Goal: Find specific page/section: Find specific page/section

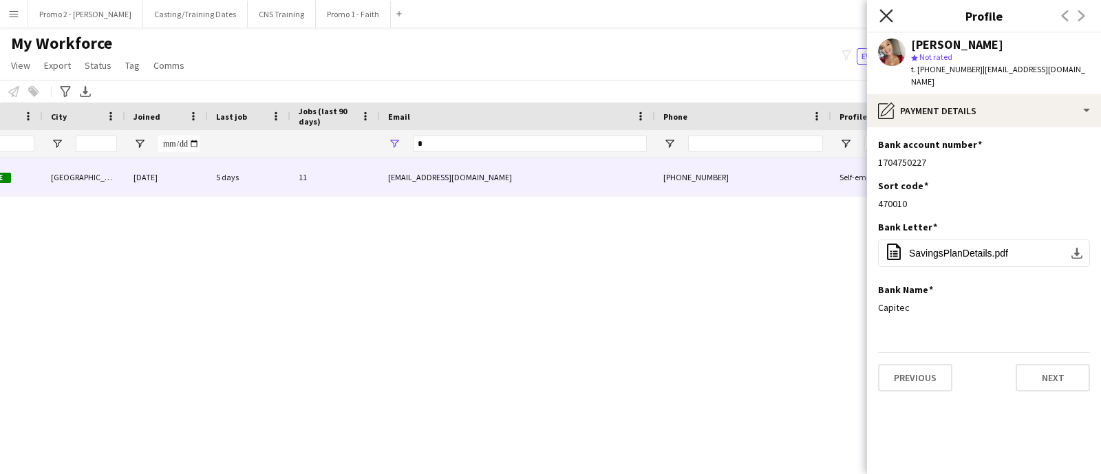
click at [884, 12] on icon "Close pop-in" at bounding box center [885, 15] width 13 height 13
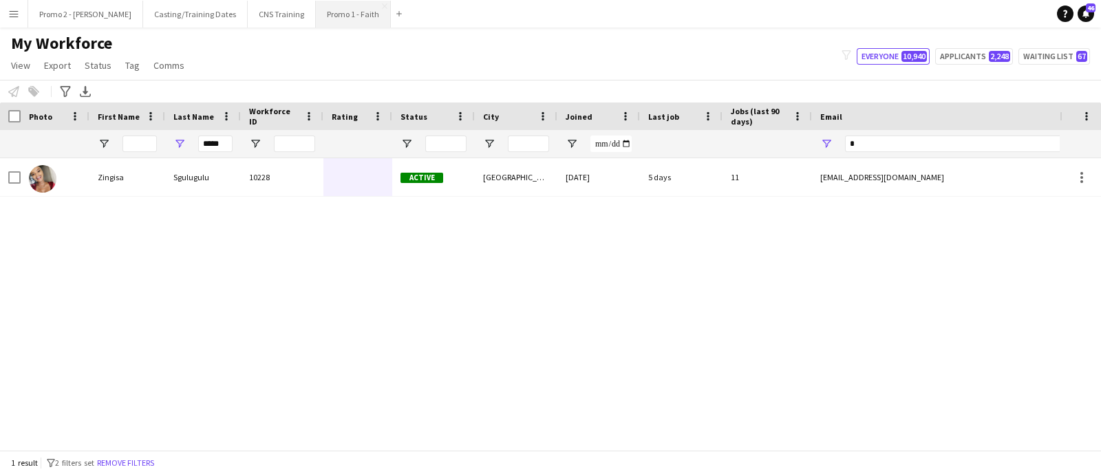
click at [316, 18] on button "Promo 1 - Faith Close" at bounding box center [353, 14] width 75 height 27
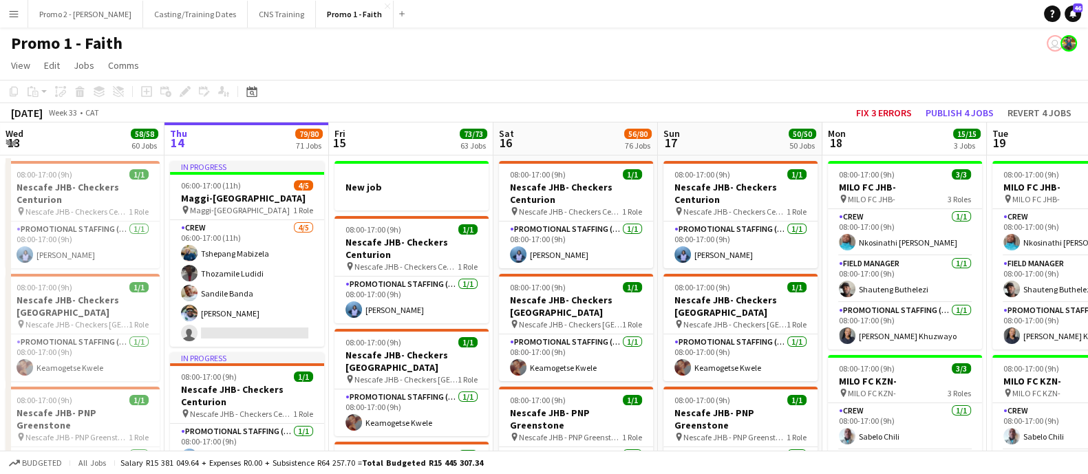
click at [715, 142] on app-board-header-date "Sun 17 50/50 50 Jobs" at bounding box center [740, 138] width 164 height 33
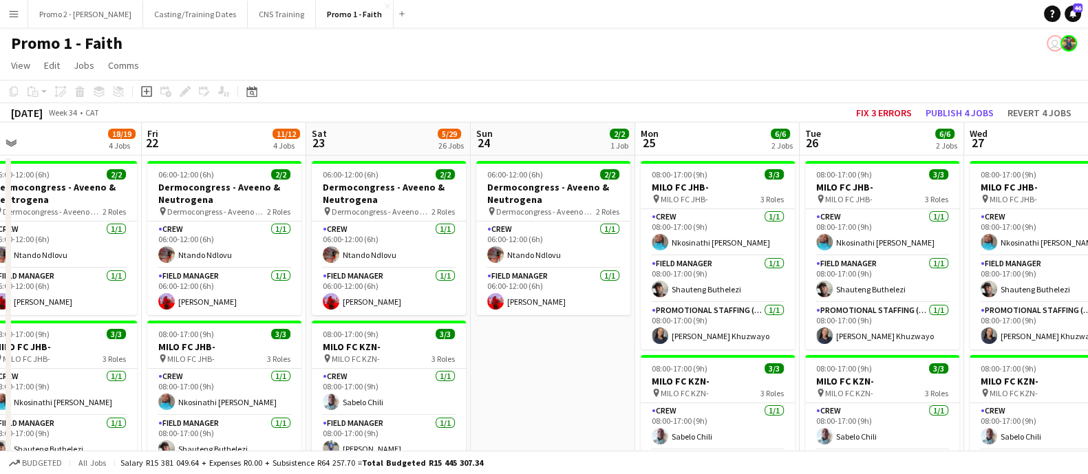
scroll to position [0, 519]
